Goal: Navigation & Orientation: Find specific page/section

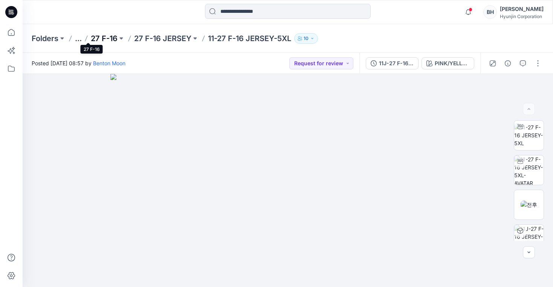
click at [91, 37] on p "27 F-16" at bounding box center [104, 38] width 27 height 11
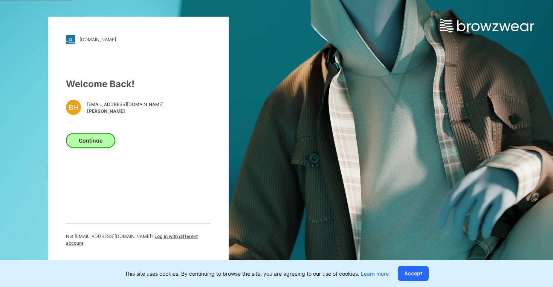
click at [93, 145] on button "Continue" at bounding box center [90, 140] width 49 height 15
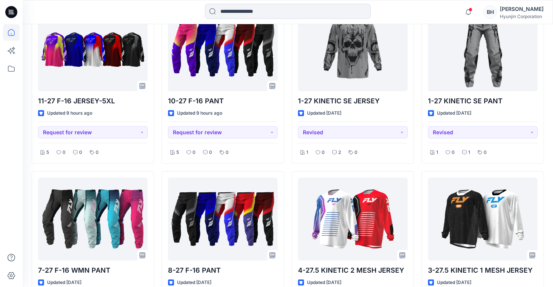
scroll to position [204, 0]
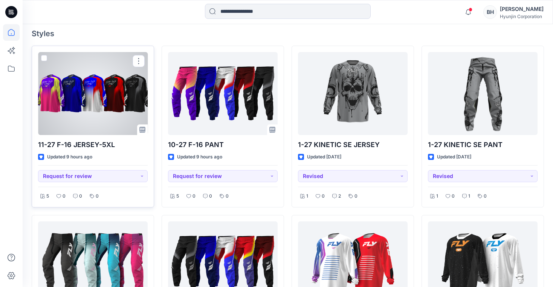
click at [98, 75] on div at bounding box center [93, 93] width 110 height 83
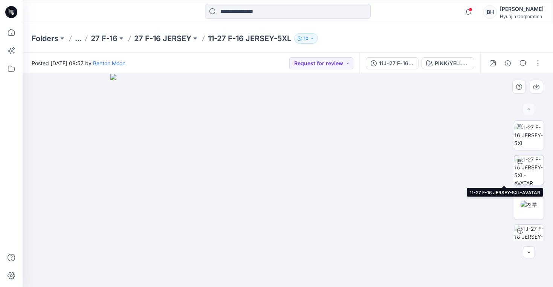
click at [528, 172] on img at bounding box center [528, 169] width 29 height 29
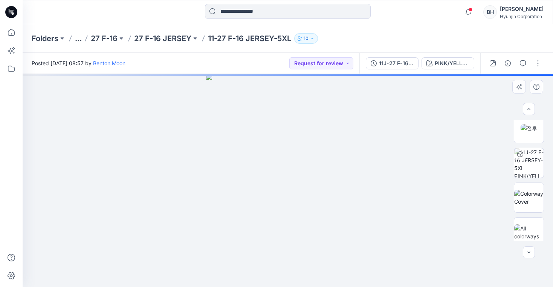
scroll to position [78, 0]
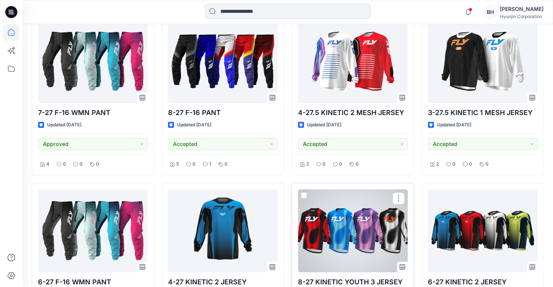
scroll to position [405, 0]
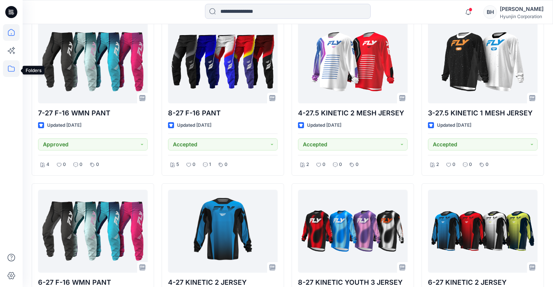
click at [10, 69] on icon at bounding box center [11, 68] width 17 height 17
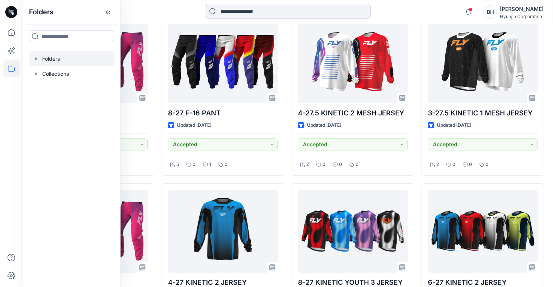
click at [46, 52] on div at bounding box center [72, 58] width 86 height 15
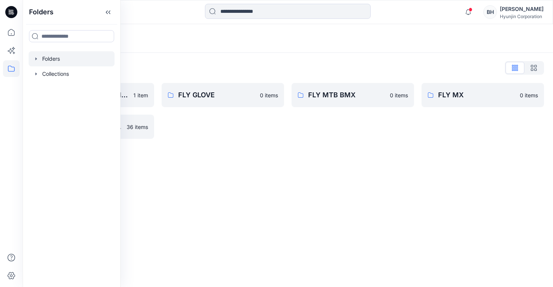
click at [216, 135] on div "FLY GLOVE 0 items" at bounding box center [223, 111] width 122 height 56
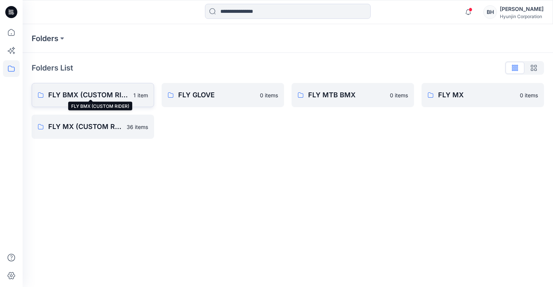
click at [116, 96] on p "FLY BMX (CUSTOM RIDER)" at bounding box center [88, 95] width 81 height 11
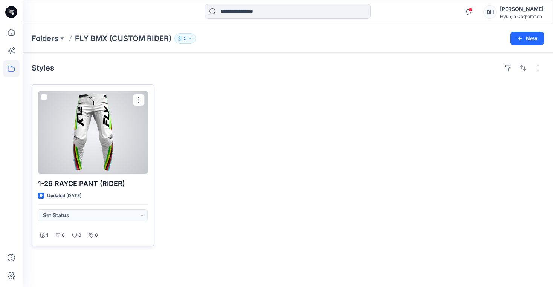
click at [122, 150] on div at bounding box center [93, 132] width 110 height 83
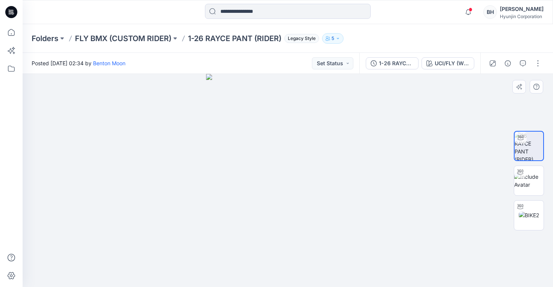
drag, startPoint x: 266, startPoint y: 185, endPoint x: 310, endPoint y: 189, distance: 44.7
click at [310, 189] on div at bounding box center [288, 180] width 530 height 213
click at [328, 35] on div "Folders FLY BMX (CUSTOM RIDER) 1-26 RAYCE PANT (RIDER) Legacy Style 5" at bounding box center [259, 38] width 454 height 11
drag, startPoint x: 275, startPoint y: 150, endPoint x: 423, endPoint y: 152, distance: 148.8
click at [429, 151] on div at bounding box center [288, 180] width 530 height 213
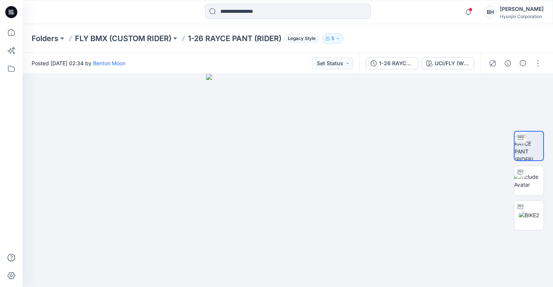
drag, startPoint x: 286, startPoint y: 183, endPoint x: 194, endPoint y: 64, distance: 150.7
click at [366, 172] on div at bounding box center [288, 180] width 530 height 213
click at [45, 38] on p "Folders" at bounding box center [45, 38] width 27 height 11
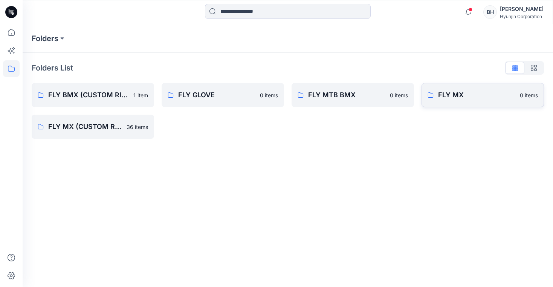
click at [444, 93] on p "FLY MX" at bounding box center [476, 95] width 77 height 11
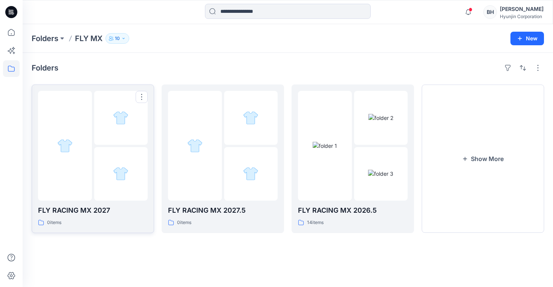
click at [123, 205] on p "FLY RACING MX 2027" at bounding box center [93, 210] width 110 height 11
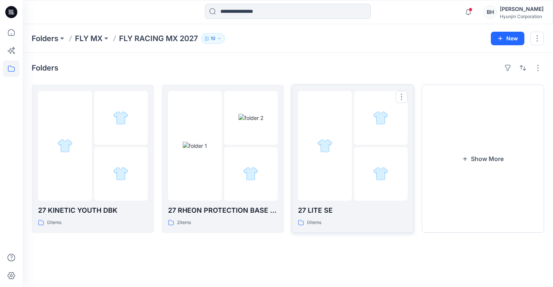
click at [361, 205] on p "27 LITE SE" at bounding box center [353, 210] width 110 height 11
